Goal: Task Accomplishment & Management: Use online tool/utility

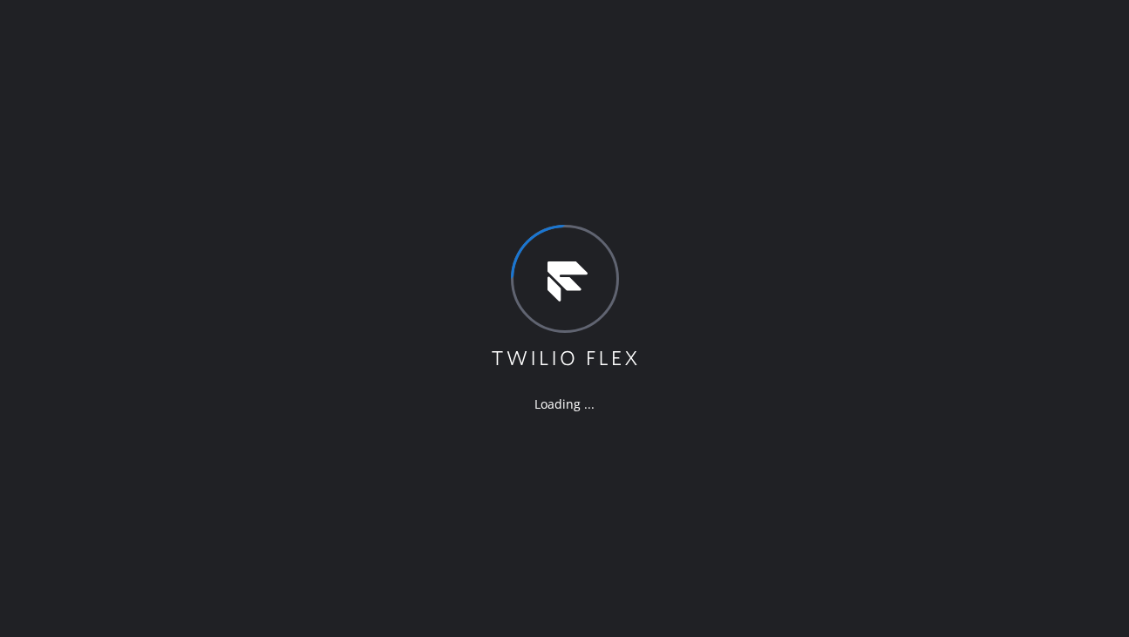
click at [346, 329] on div "Loading ..." at bounding box center [564, 318] width 1129 height 637
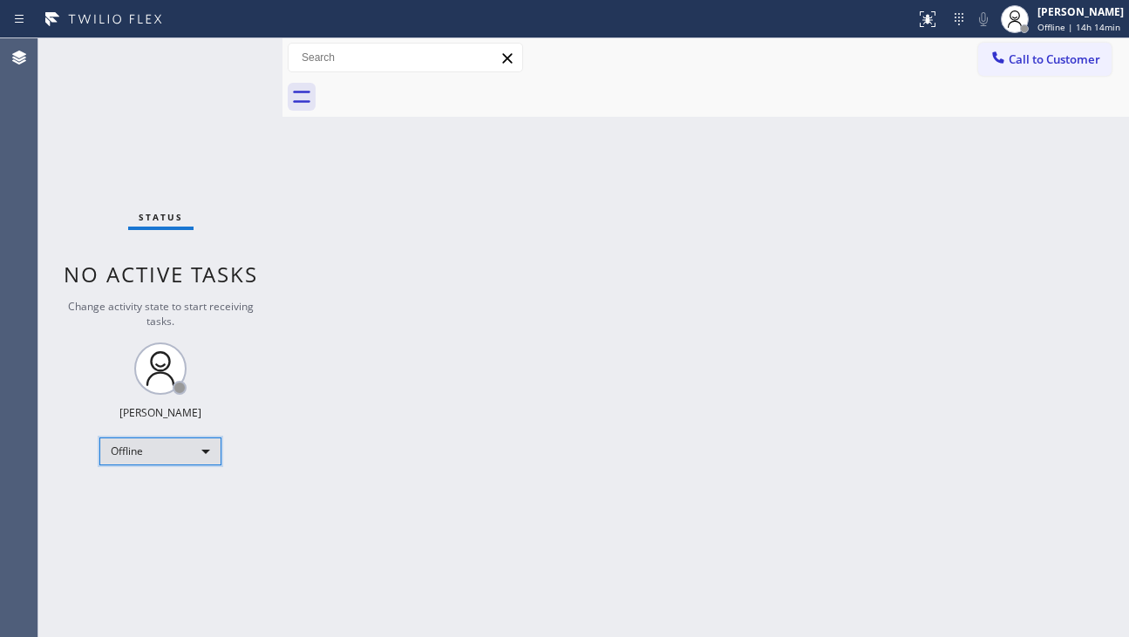
click at [134, 446] on div "Offline" at bounding box center [160, 451] width 122 height 28
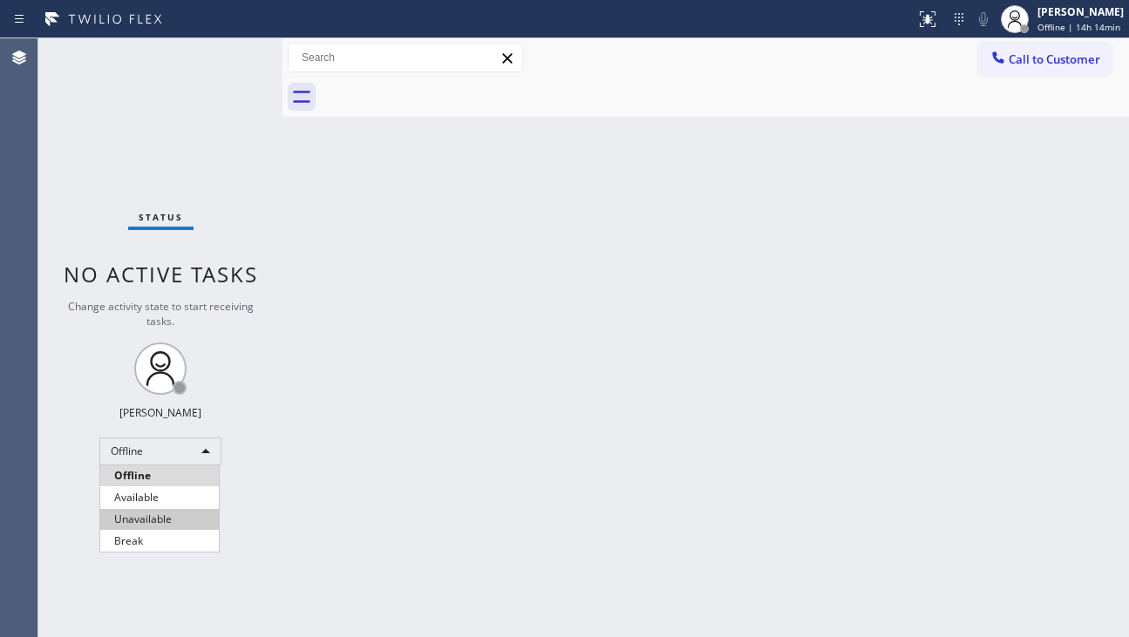
click at [166, 510] on li "Unavailable" at bounding box center [159, 519] width 119 height 21
click at [742, 477] on div "Back to Dashboard Change Sender ID Customers Technicians Select a contact Outbo…" at bounding box center [705, 337] width 846 height 599
